Goal: Task Accomplishment & Management: Manage account settings

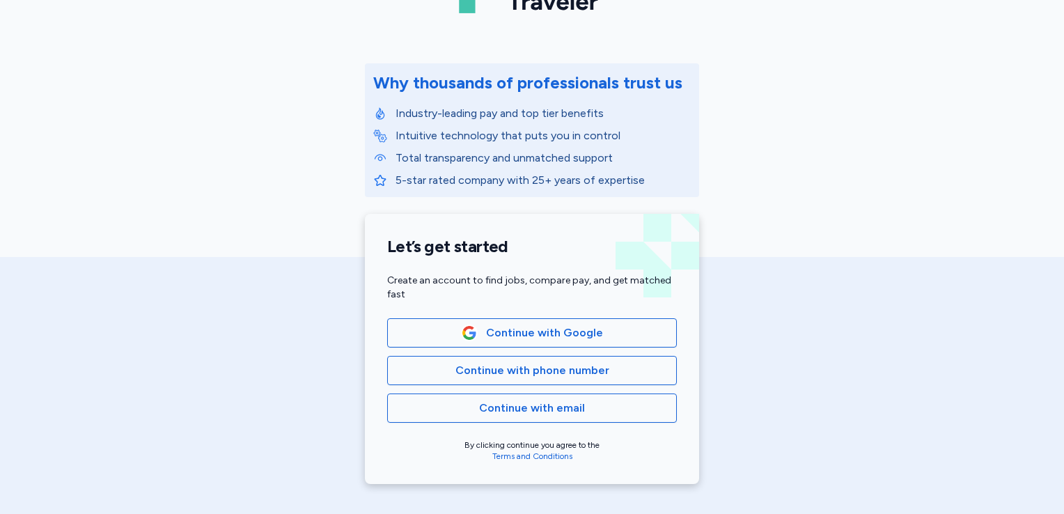
scroll to position [106, 0]
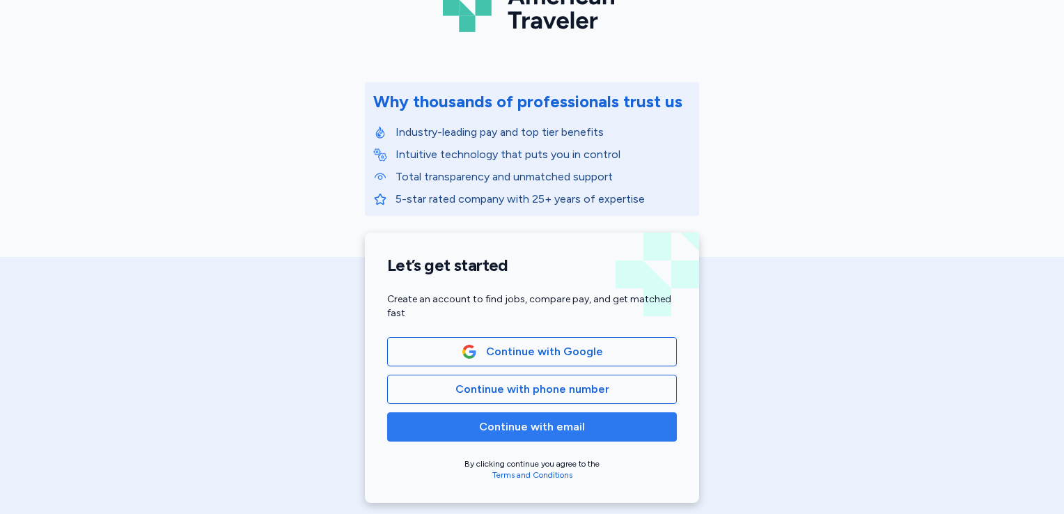
click at [480, 440] on button "Continue with email" at bounding box center [532, 426] width 290 height 29
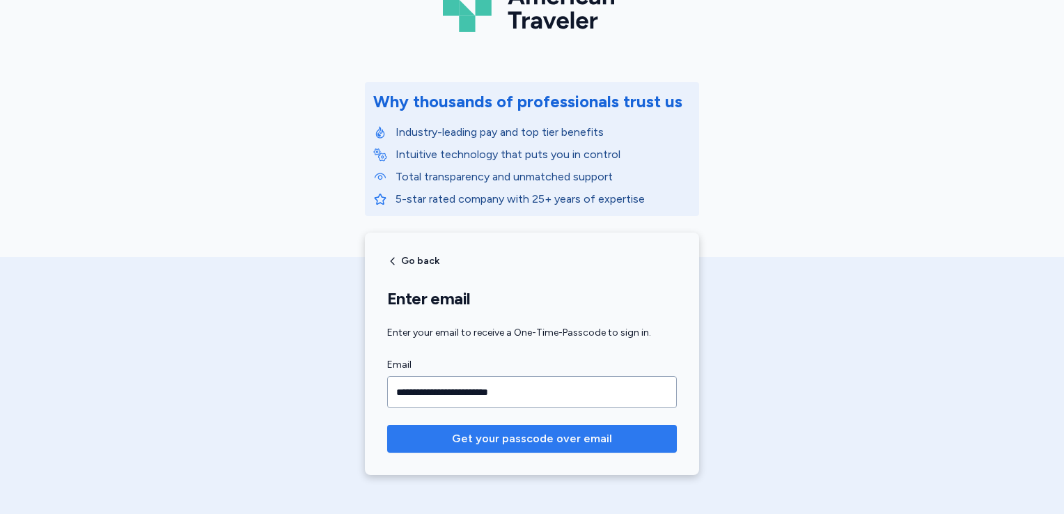
type input "**********"
click at [387, 425] on button "Get your passcode over email" at bounding box center [532, 439] width 290 height 28
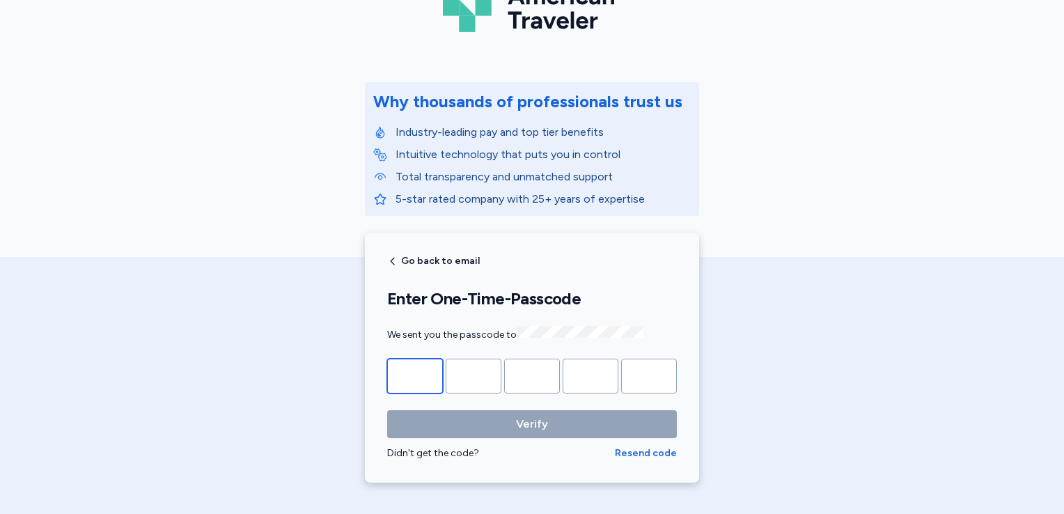
type input "*"
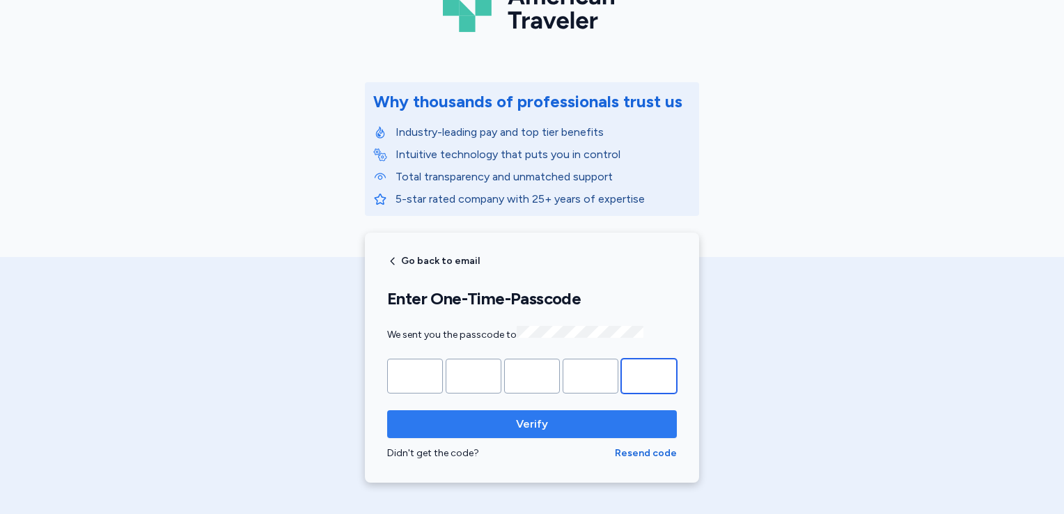
type input "*"
click at [490, 423] on span "Verify" at bounding box center [531, 424] width 267 height 17
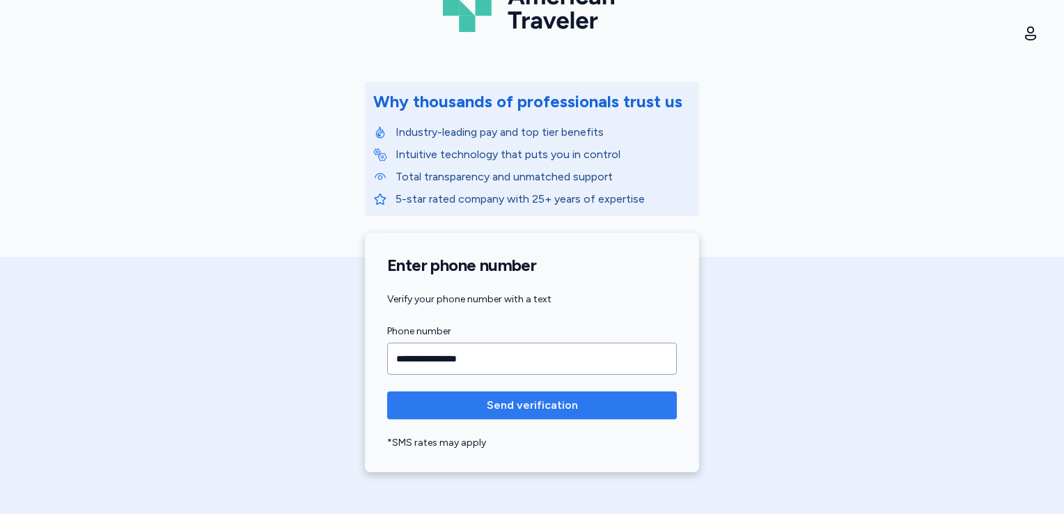
type input "**********"
click at [524, 409] on span "Send verification" at bounding box center [532, 405] width 91 height 17
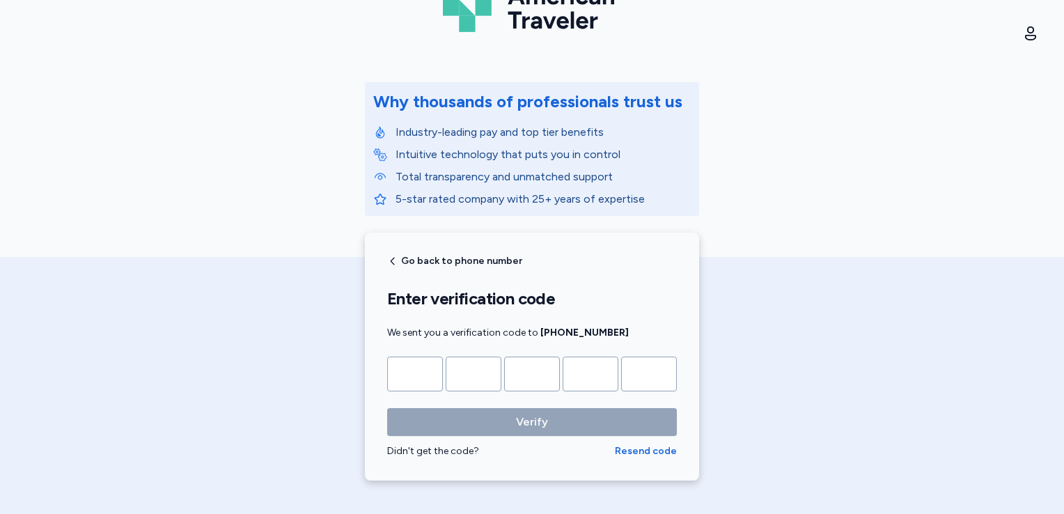
type input "*"
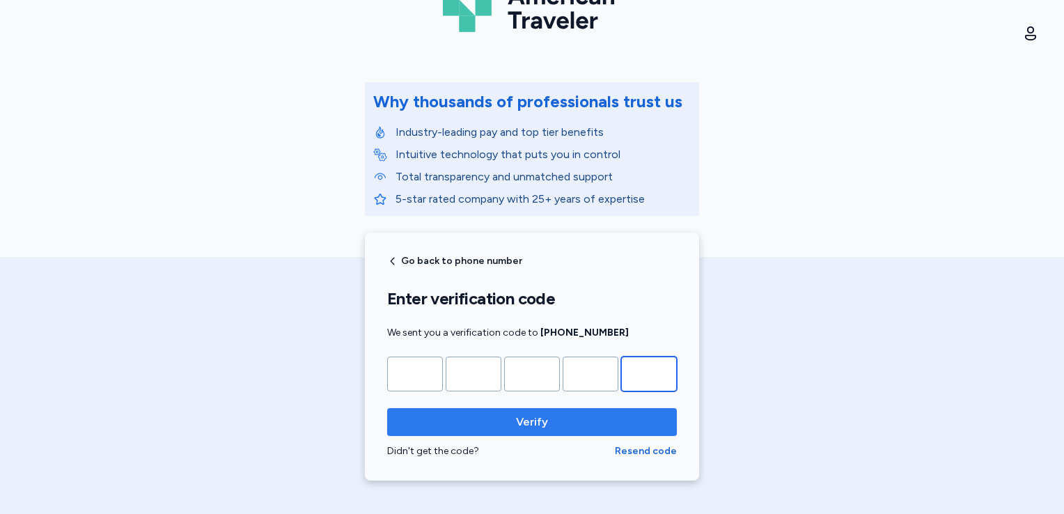
type input "*"
click at [544, 418] on span "Verify" at bounding box center [531, 422] width 267 height 17
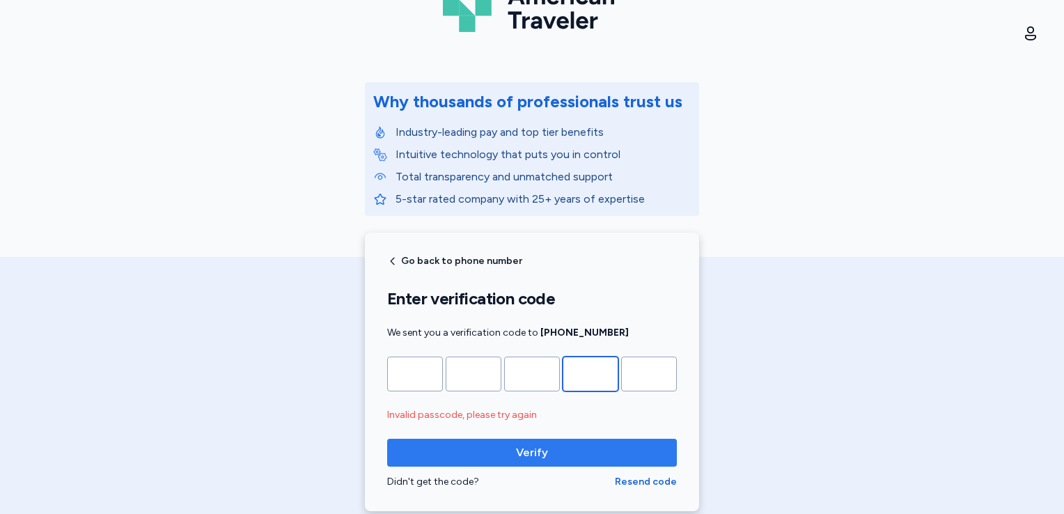
click at [596, 379] on input "*" at bounding box center [591, 374] width 56 height 35
type input "*"
click at [568, 445] on span "Verify" at bounding box center [531, 452] width 267 height 17
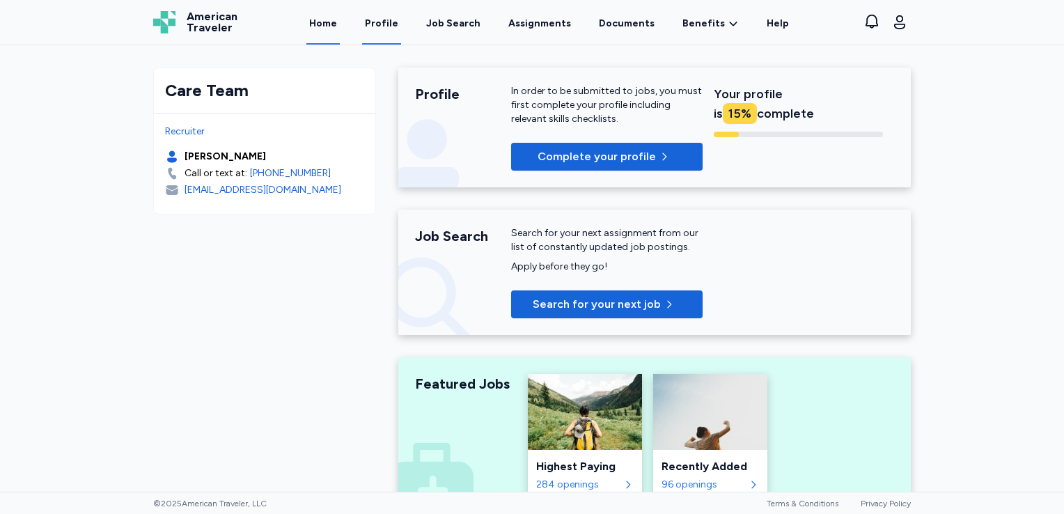
click at [392, 24] on link "Profile" at bounding box center [381, 22] width 39 height 43
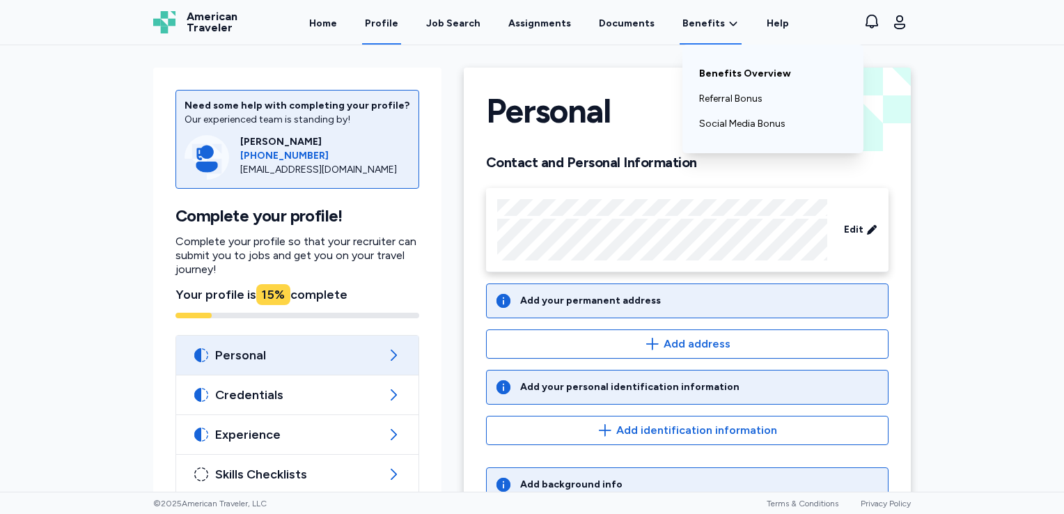
click at [708, 78] on link "Benefits Overview" at bounding box center [773, 73] width 148 height 25
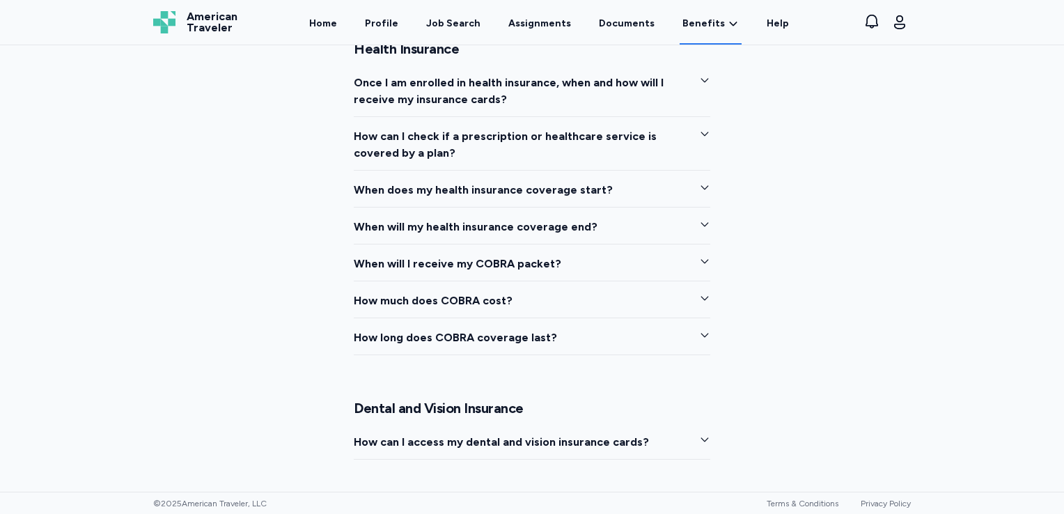
scroll to position [1618, 0]
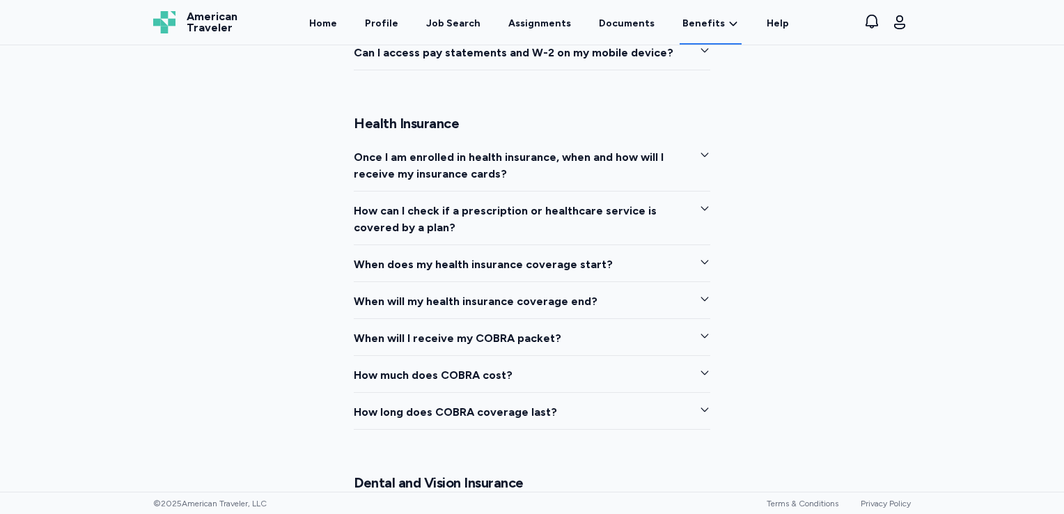
click at [701, 155] on icon "button" at bounding box center [705, 155] width 8 height 4
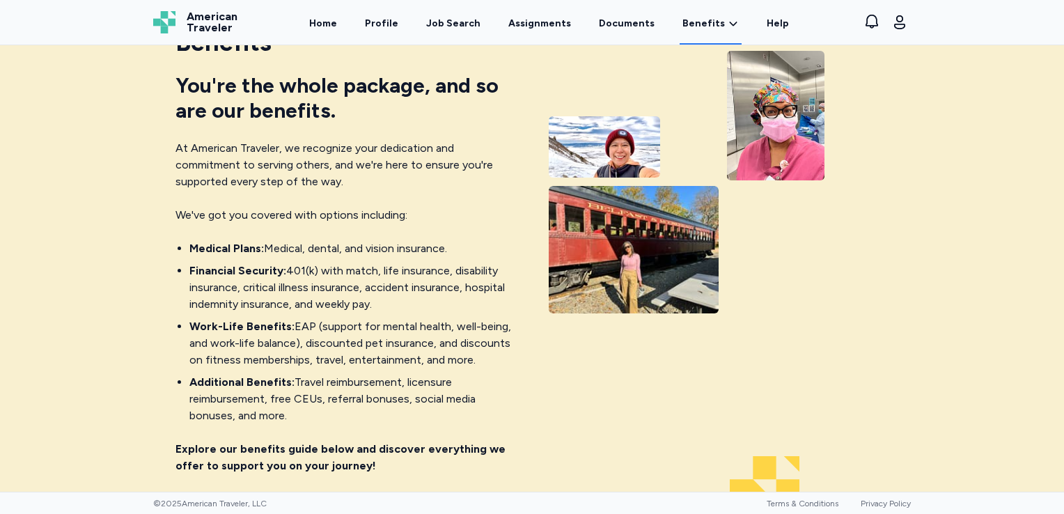
scroll to position [0, 0]
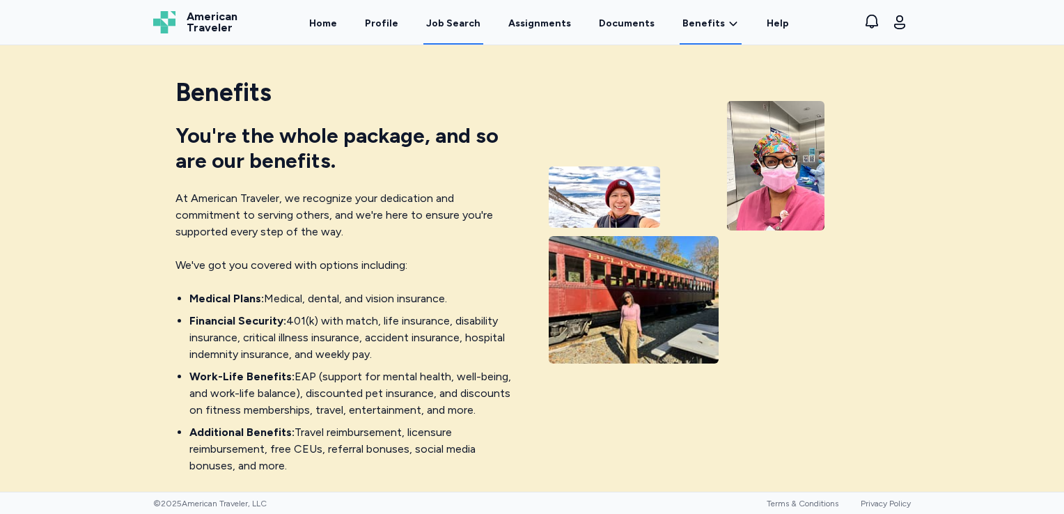
click at [441, 21] on div "Job Search" at bounding box center [453, 24] width 54 height 14
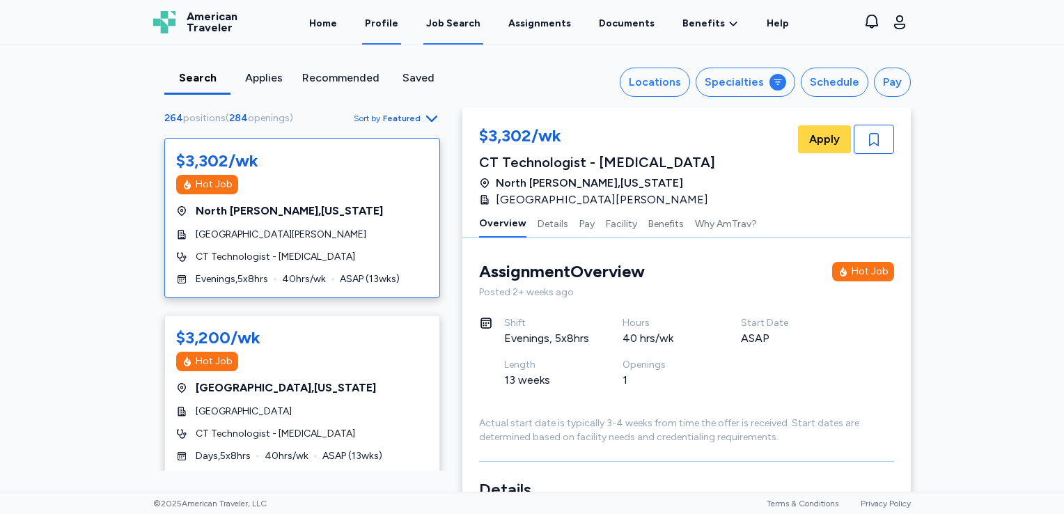
click at [400, 26] on link "Profile" at bounding box center [381, 22] width 39 height 43
